Goal: Information Seeking & Learning: Learn about a topic

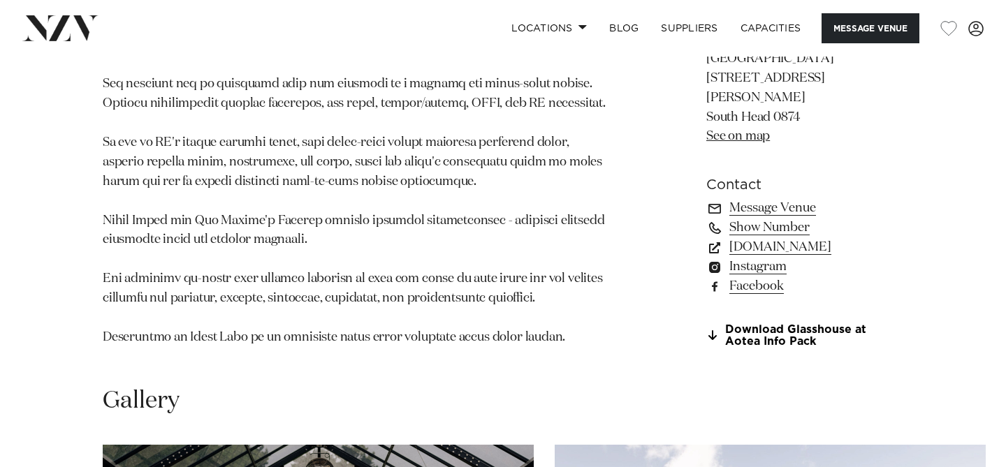
scroll to position [1005, 0]
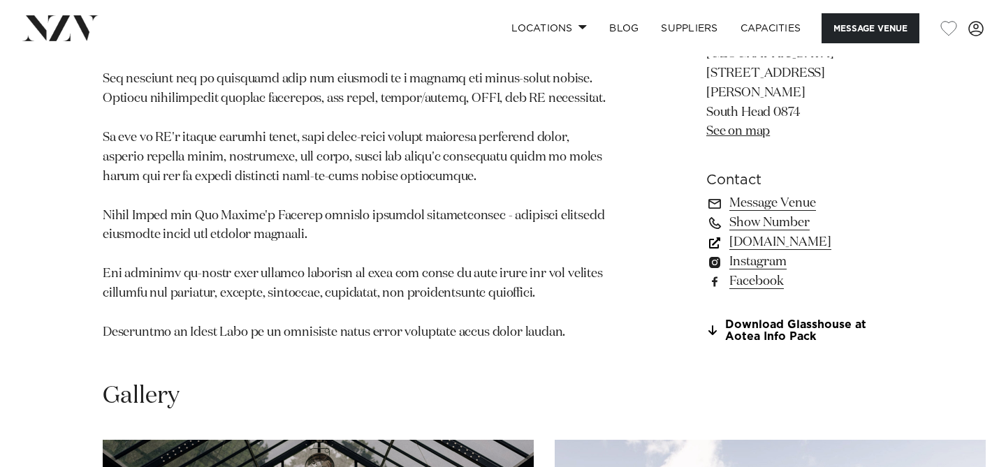
click at [737, 252] on link "[DOMAIN_NAME]" at bounding box center [804, 243] width 197 height 20
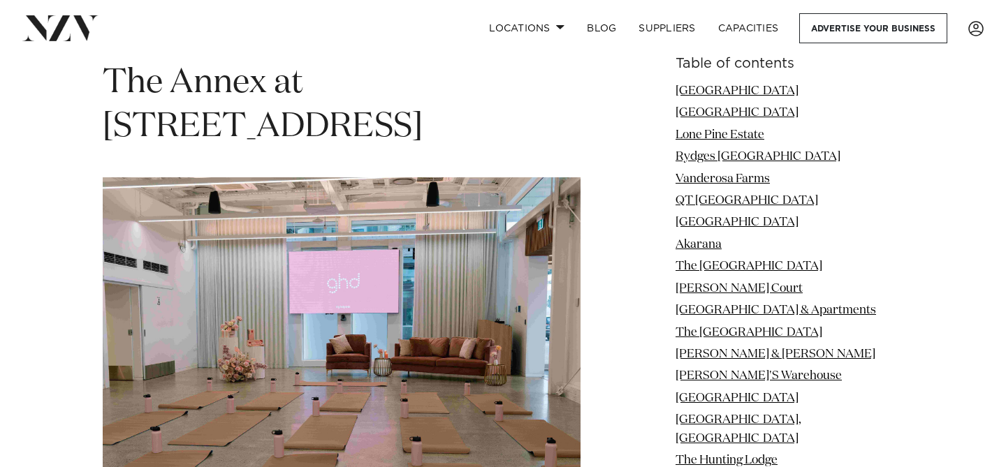
scroll to position [11896, 0]
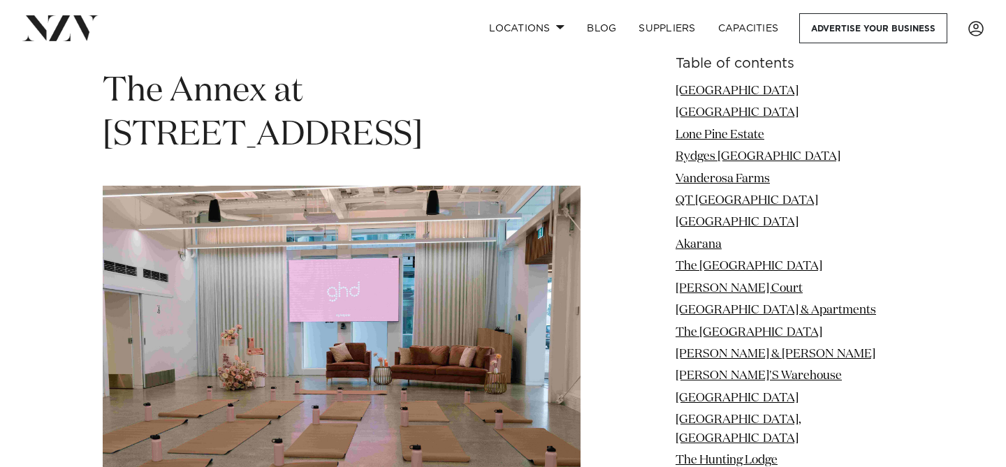
drag, startPoint x: 156, startPoint y: 212, endPoint x: 311, endPoint y: 217, distance: 155.2
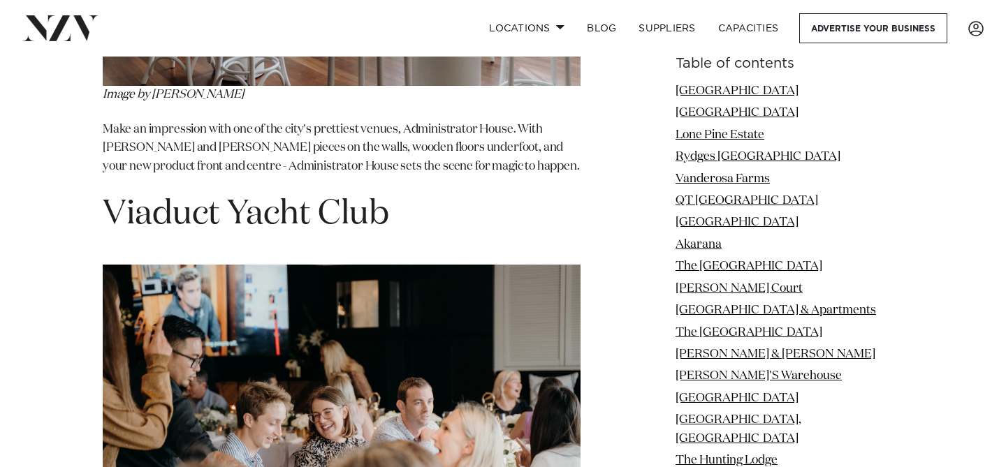
scroll to position [13349, 0]
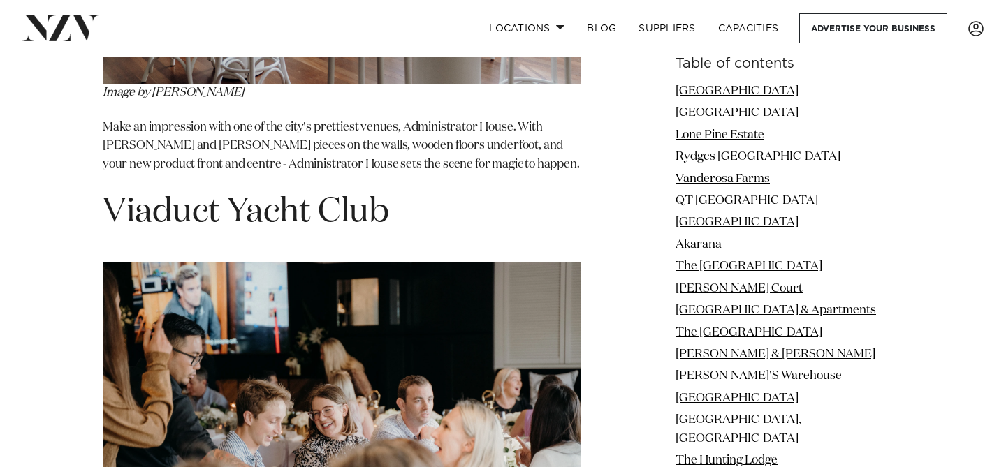
drag, startPoint x: 262, startPoint y: 286, endPoint x: 155, endPoint y: 290, distance: 107.0
click at [155, 290] on p "Image by Viaduct Yacht Club" at bounding box center [342, 430] width 478 height 335
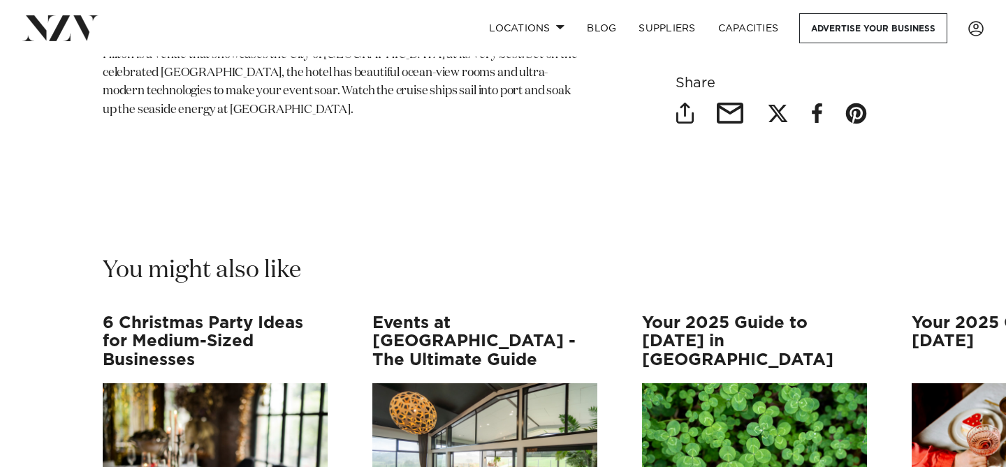
scroll to position [18110, 0]
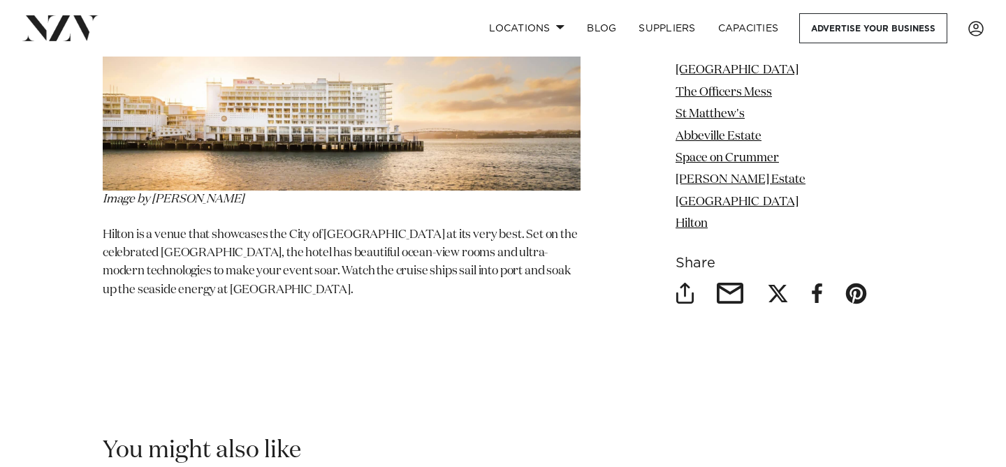
scroll to position [17910, 0]
